Goal: Task Accomplishment & Management: Complete application form

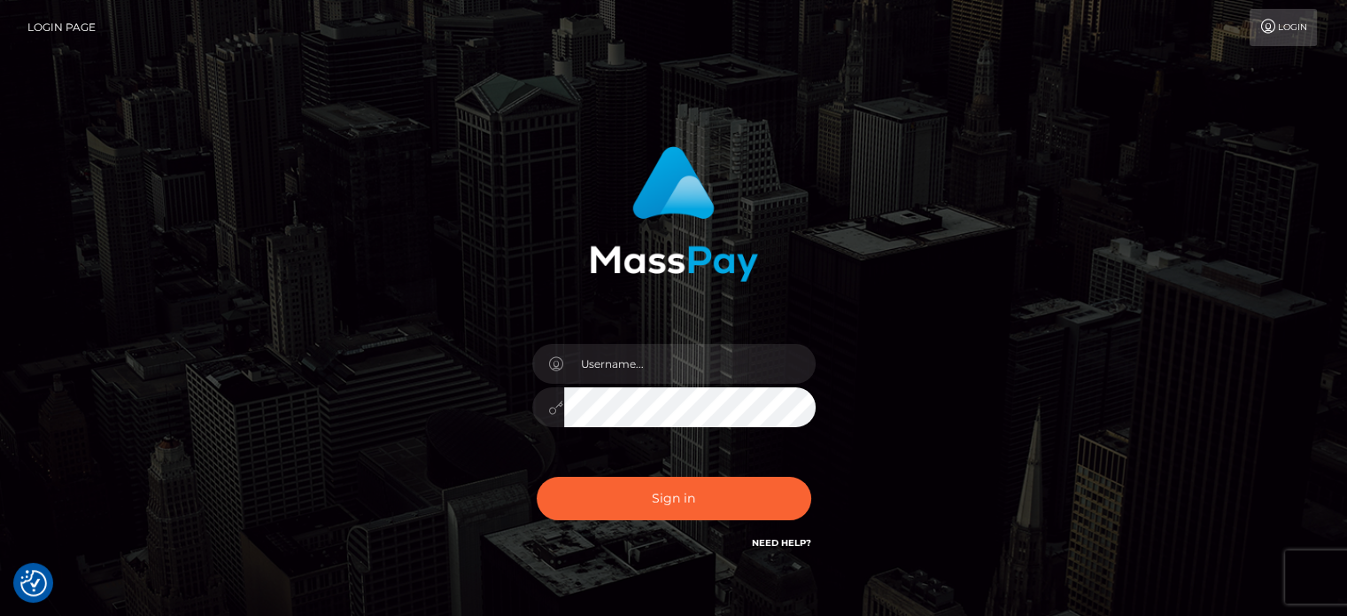
checkbox input "true"
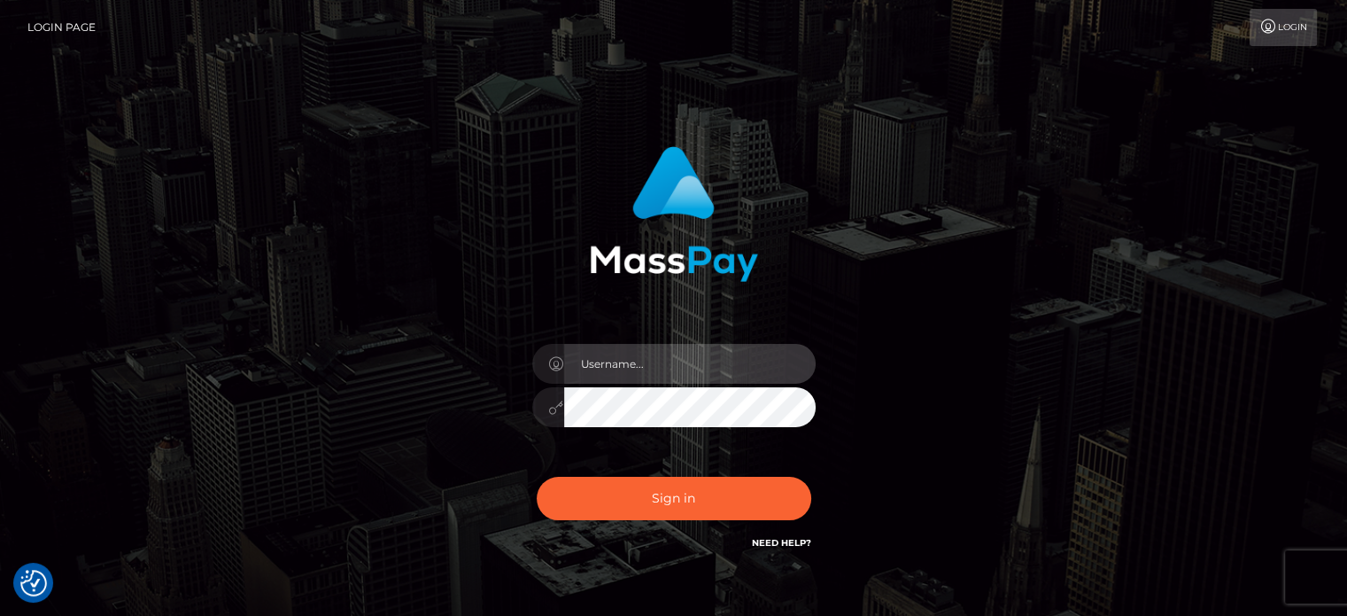
click at [602, 354] on input "text" at bounding box center [690, 364] width 252 height 40
click at [625, 366] on input "text" at bounding box center [690, 364] width 252 height 40
click at [625, 380] on input "895" at bounding box center [690, 364] width 252 height 40
click at [627, 376] on input "895" at bounding box center [690, 364] width 252 height 40
click at [630, 371] on input "895" at bounding box center [690, 364] width 252 height 40
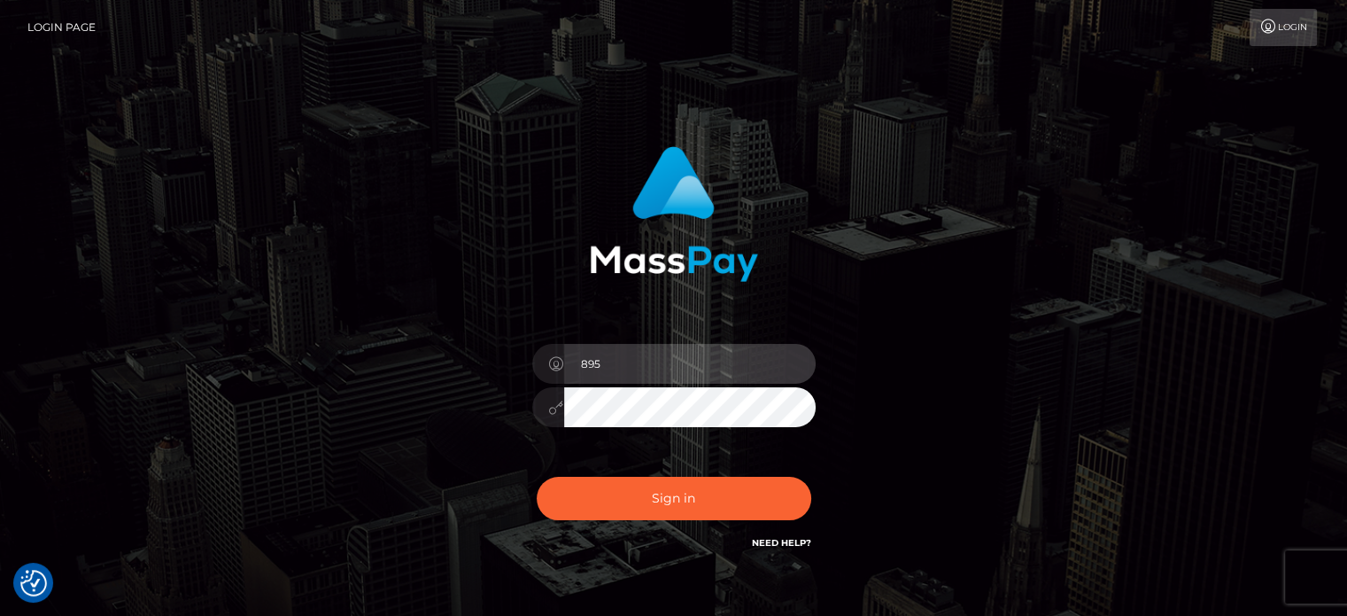
click at [631, 370] on input "895" at bounding box center [690, 364] width 252 height 40
drag, startPoint x: 617, startPoint y: 366, endPoint x: 503, endPoint y: 361, distance: 113.5
click at [503, 362] on div "895t Sign in" at bounding box center [673, 349] width 465 height 433
type input "[EMAIL_ADDRESS][DOMAIN_NAME]"
click at [554, 404] on icon at bounding box center [556, 407] width 15 height 14
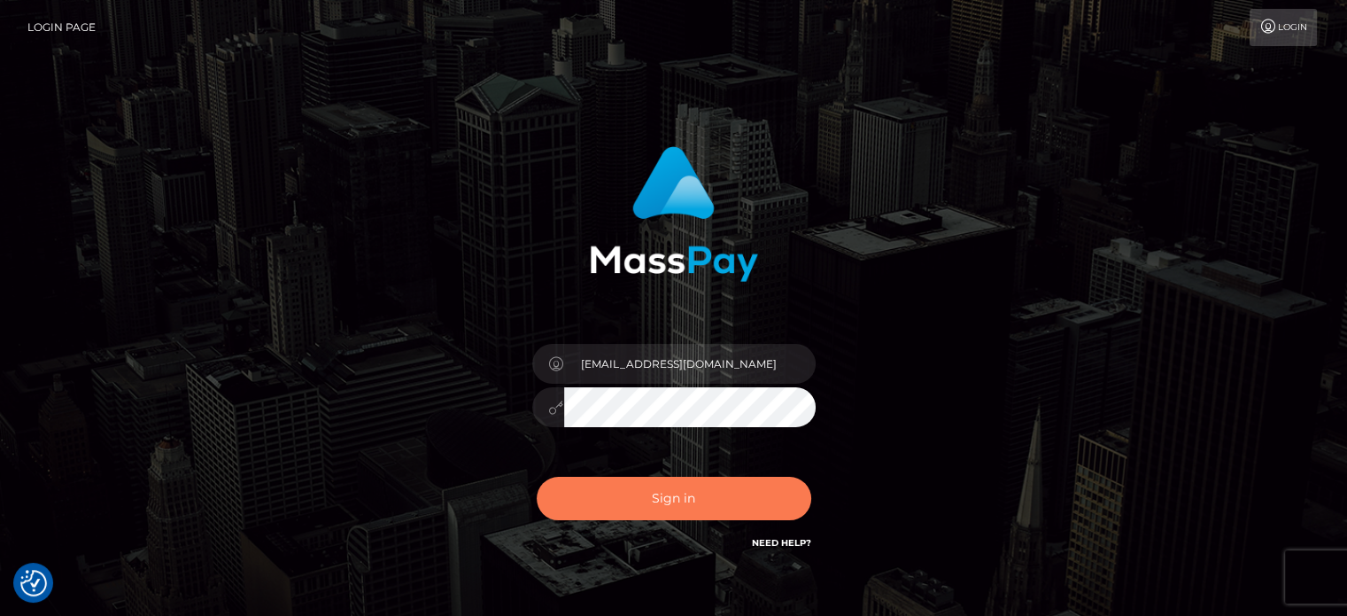
click at [629, 492] on button "Sign in" at bounding box center [674, 498] width 275 height 43
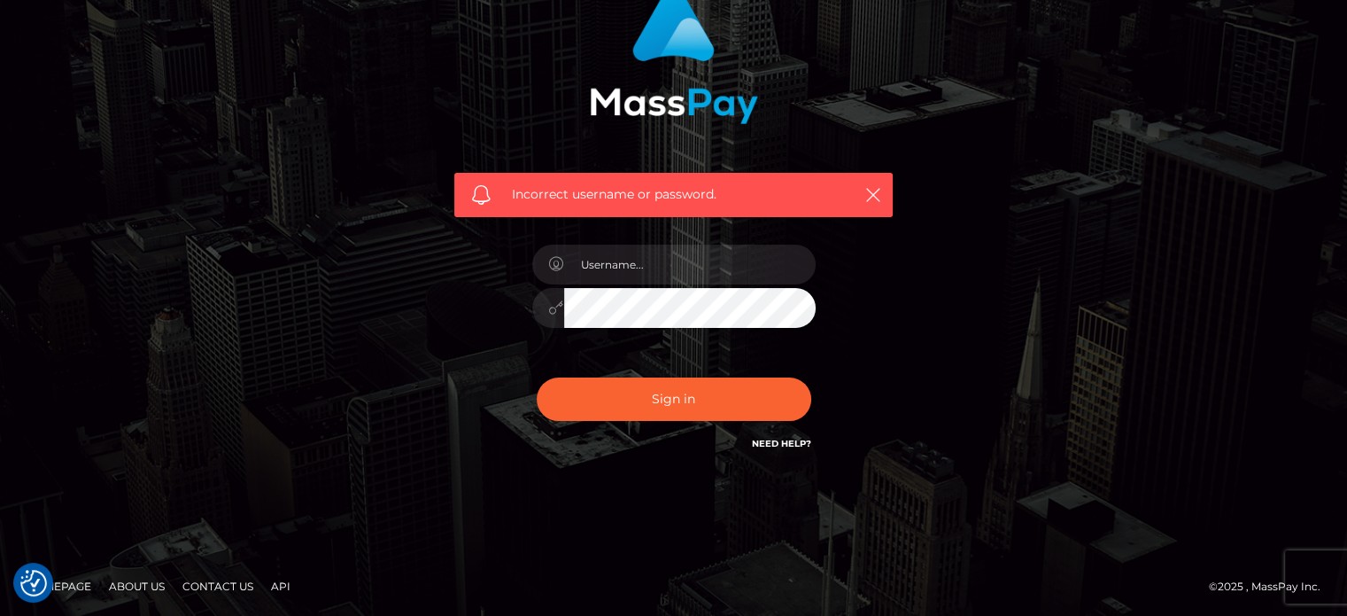
scroll to position [159, 0]
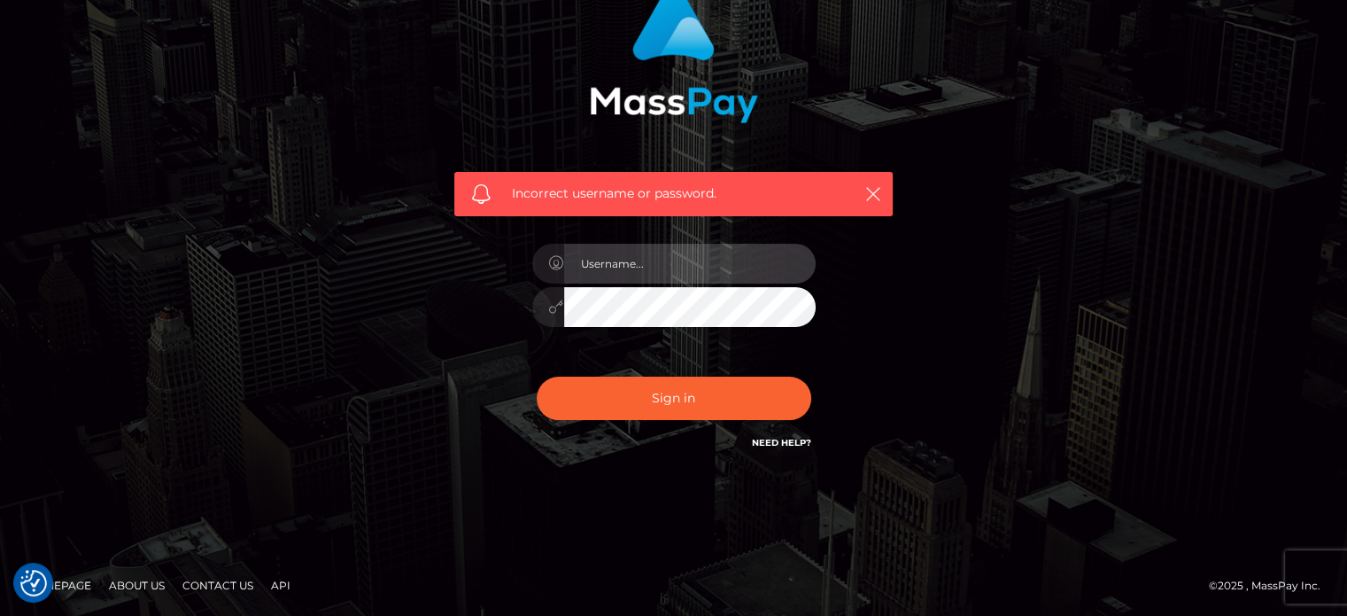
click at [658, 265] on input "text" at bounding box center [690, 264] width 252 height 40
drag, startPoint x: 758, startPoint y: 261, endPoint x: 553, endPoint y: 252, distance: 205.8
click at [553, 252] on div "[EMAIL_ADDRESS][DOMAIN_NAME]" at bounding box center [673, 261] width 283 height 35
type input "[EMAIL_ADDRESS][DOMAIN_NAME]"
click at [537, 377] on button "Sign in" at bounding box center [674, 398] width 275 height 43
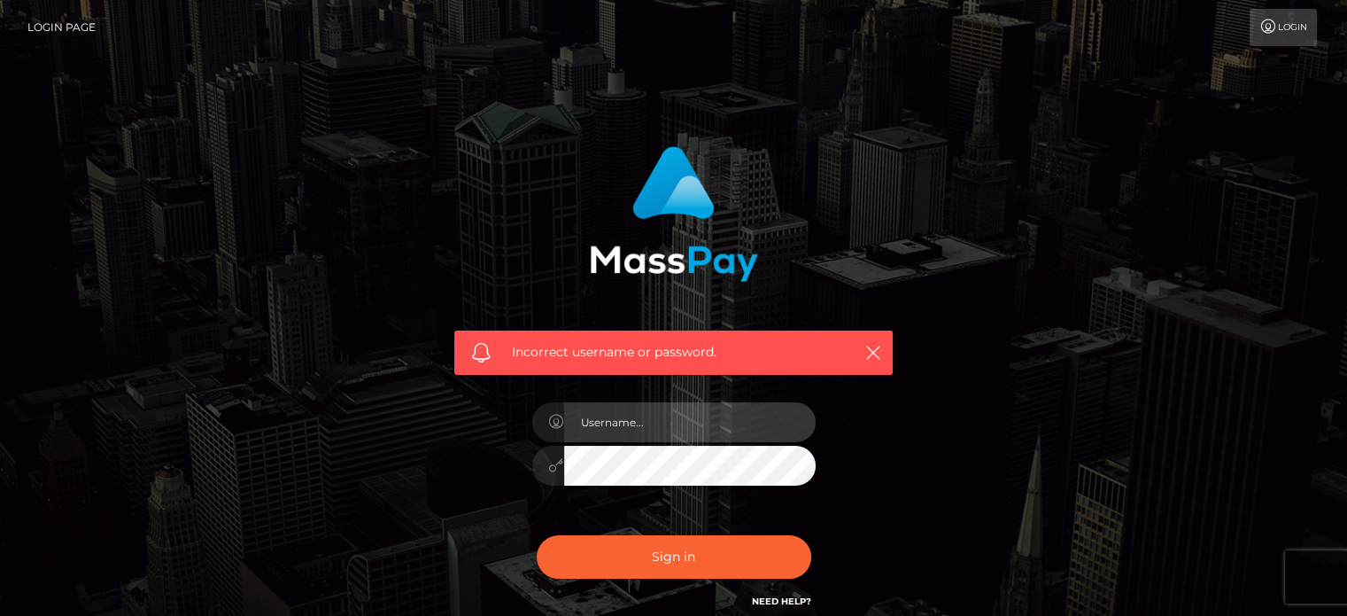
click at [648, 429] on input "text" at bounding box center [690, 422] width 252 height 40
paste input "[EMAIL_ADDRESS][DOMAIN_NAME]"
type input "[EMAIL_ADDRESS][DOMAIN_NAME]"
click at [537, 535] on button "Sign in" at bounding box center [674, 556] width 275 height 43
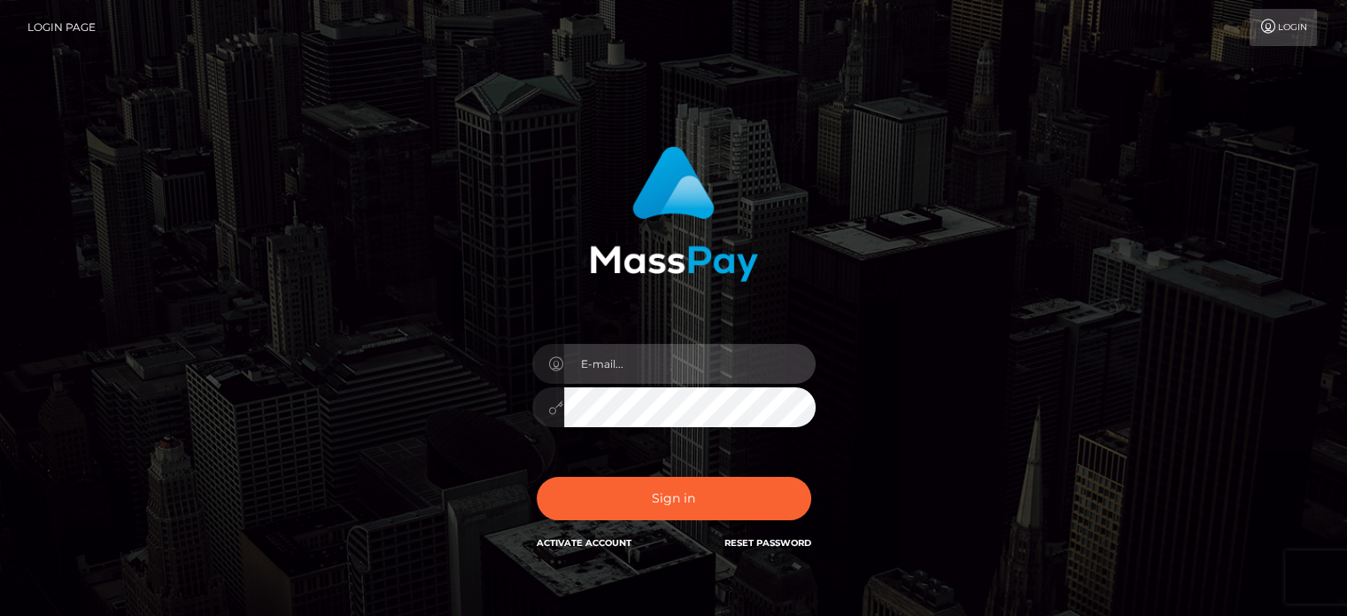
click at [620, 355] on input "email" at bounding box center [690, 364] width 252 height 40
type input "[EMAIL_ADDRESS][DOMAIN_NAME]"
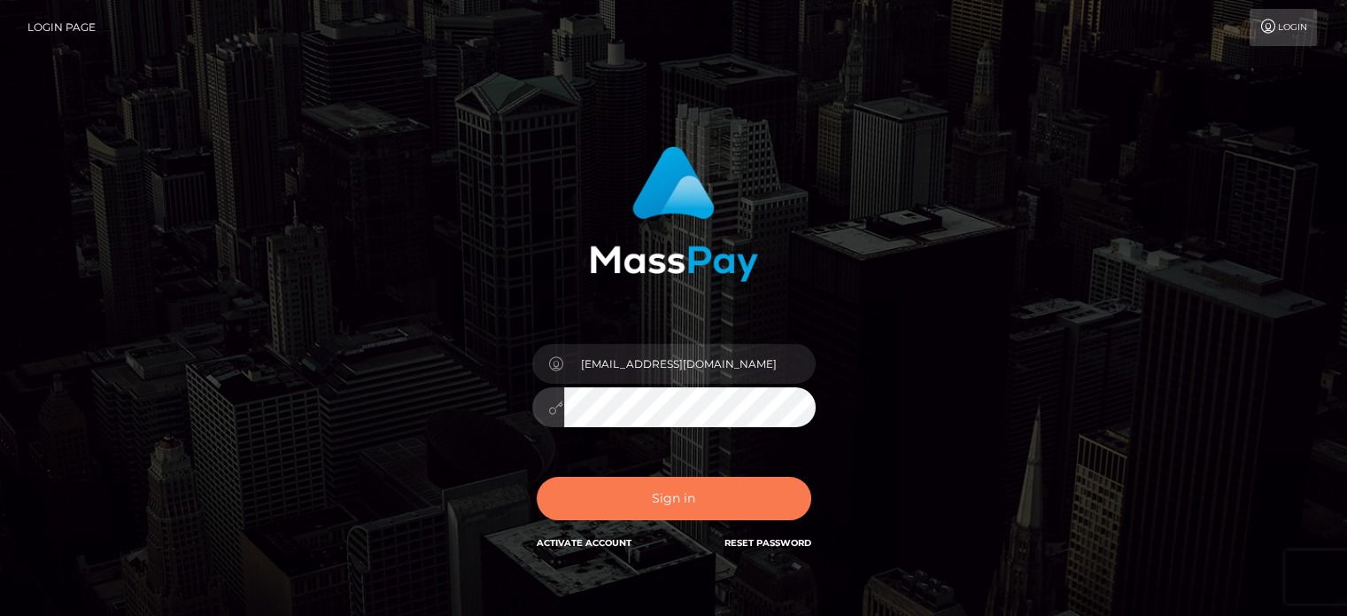
click at [687, 506] on button "Sign in" at bounding box center [674, 498] width 275 height 43
